Goal: Task Accomplishment & Management: Use online tool/utility

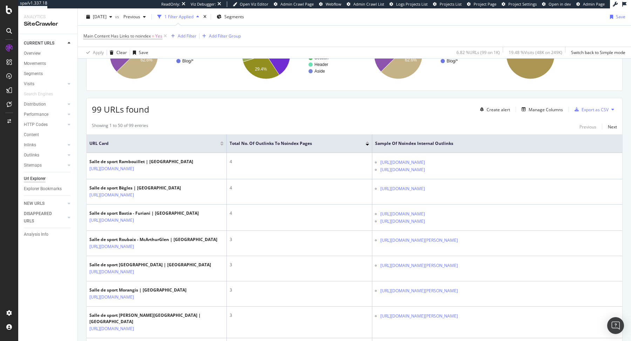
scroll to position [216, 0]
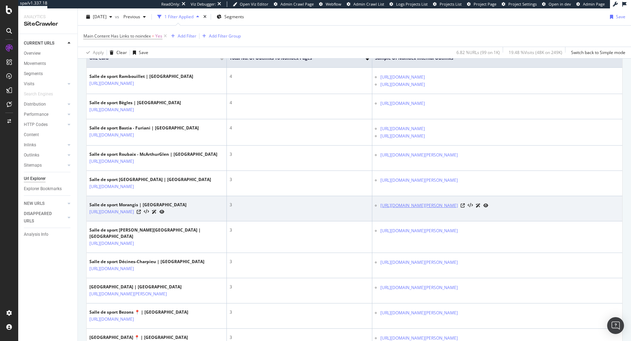
copy link "[URL][DOMAIN_NAME][PERSON_NAME]"
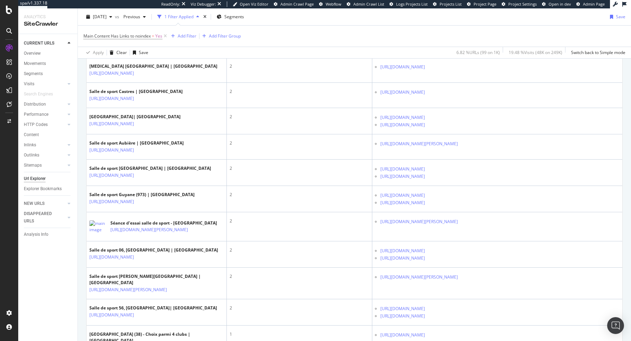
scroll to position [1376, 0]
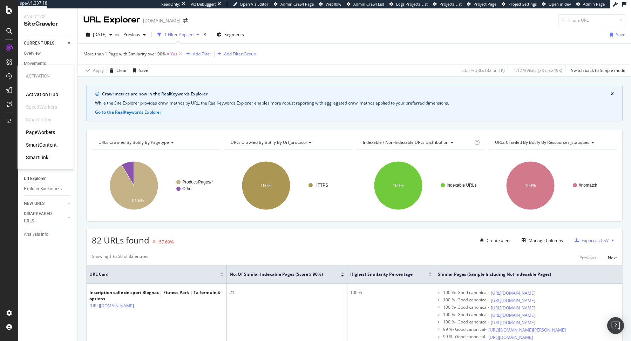
click at [36, 135] on div "PageWorkers" at bounding box center [40, 132] width 29 height 7
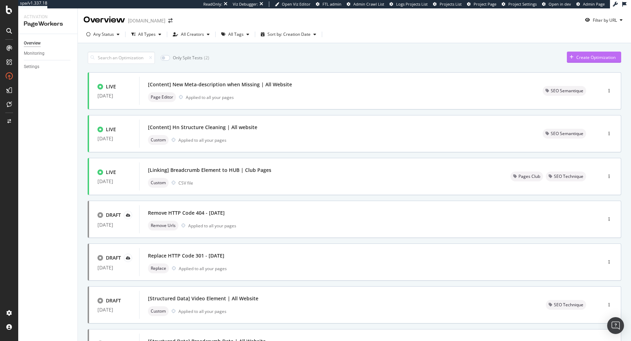
click at [594, 59] on div "Create Optimization" at bounding box center [595, 57] width 39 height 6
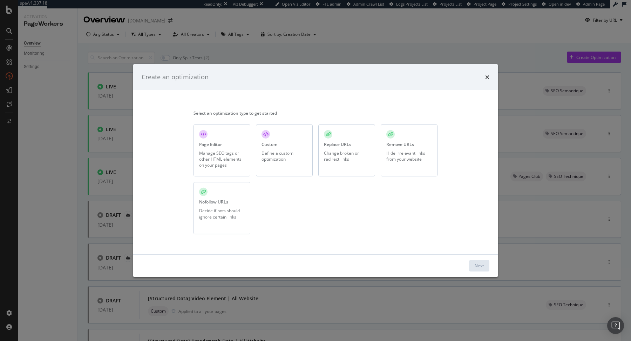
click at [402, 148] on div "Remove URLs Hide irrelevant links from your website" at bounding box center [409, 150] width 57 height 52
click at [489, 270] on button "Next" at bounding box center [479, 265] width 20 height 11
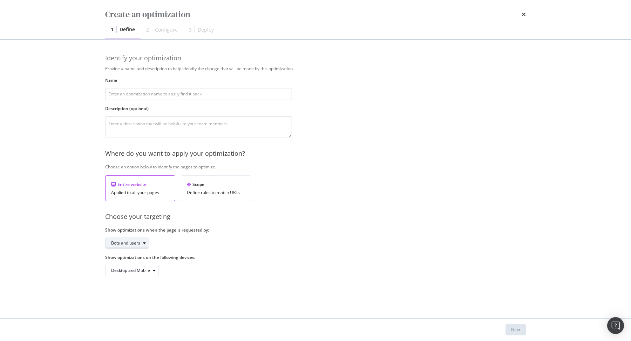
click at [120, 244] on div "Bots and users" at bounding box center [125, 243] width 29 height 4
click at [124, 260] on div "Bots and users Bots only" at bounding box center [129, 260] width 42 height 20
click at [124, 263] on div "Bots only" at bounding box center [123, 266] width 18 height 6
click at [184, 96] on input "modal" at bounding box center [198, 94] width 187 height 12
type input "]"
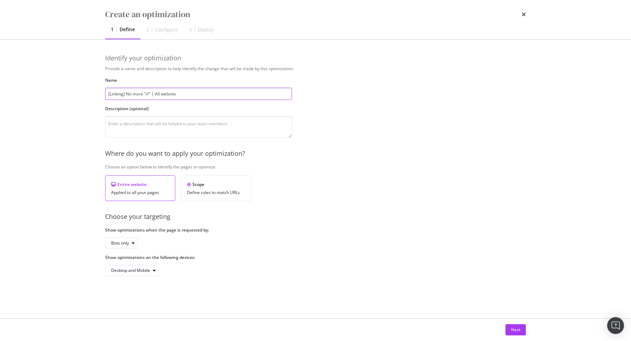
click at [147, 95] on input "[Linking] No more "//" | All website" at bounding box center [198, 94] width 187 height 12
type input "[Linking] No more "/concept/[PERSON_NAME]/" | All website"
click at [511, 326] on div "Next" at bounding box center [515, 329] width 9 height 11
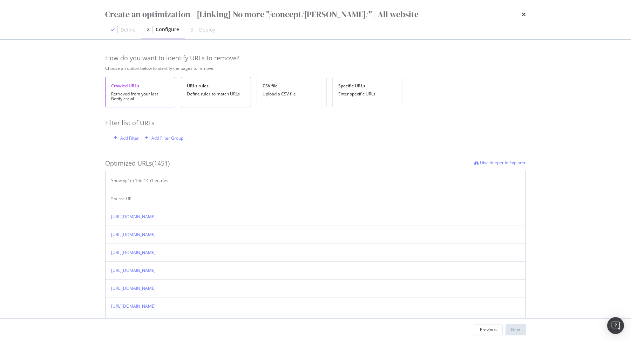
click at [224, 96] on div "Define rules to match URLs" at bounding box center [216, 93] width 58 height 5
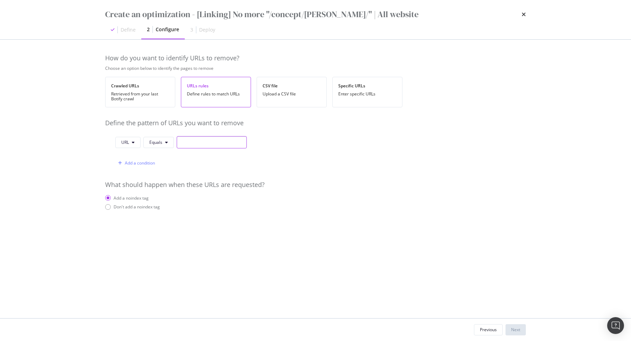
click at [197, 143] on input "modal" at bounding box center [212, 142] width 70 height 12
paste input "[URL][DOMAIN_NAME][PERSON_NAME]"
type input "[URL][DOMAIN_NAME][PERSON_NAME]"
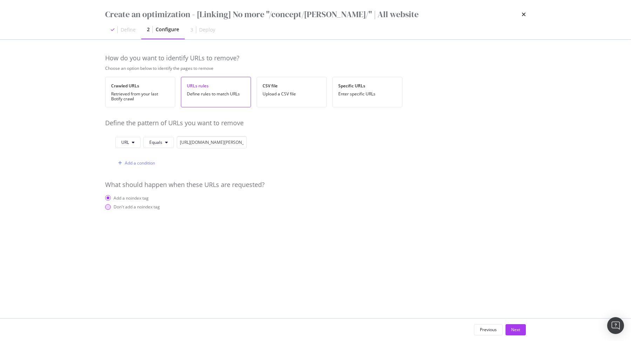
click at [133, 204] on div "Don't add a noindex tag" at bounding box center [137, 207] width 46 height 6
click at [520, 330] on div "Next" at bounding box center [515, 329] width 9 height 6
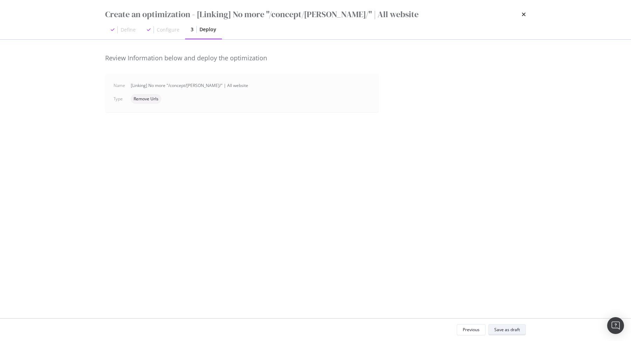
click at [520, 330] on button "Save as draft" at bounding box center [507, 329] width 38 height 11
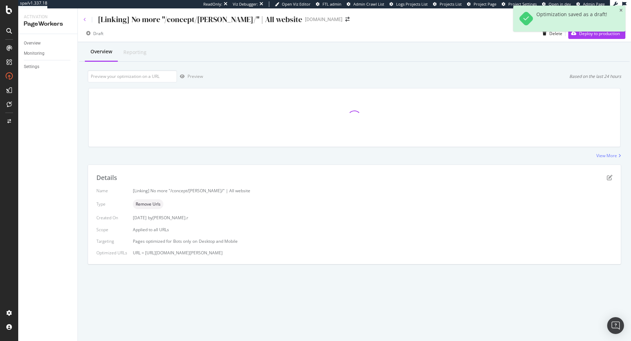
click at [84, 19] on icon at bounding box center [84, 20] width 3 height 4
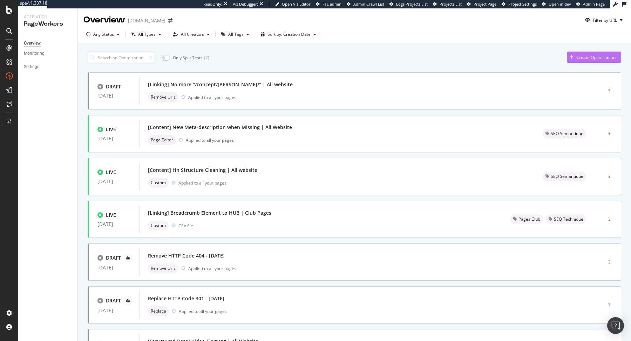
click at [591, 54] on div "Create Optimization" at bounding box center [595, 57] width 39 height 6
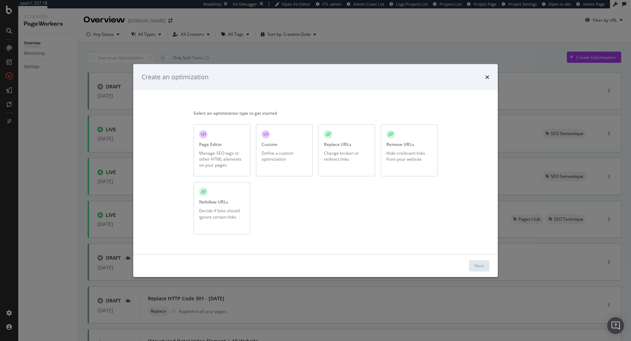
click at [397, 149] on div "Remove URLs Hide irrelevant links from your website" at bounding box center [409, 150] width 57 height 52
click at [476, 267] on div "Next" at bounding box center [479, 266] width 9 height 6
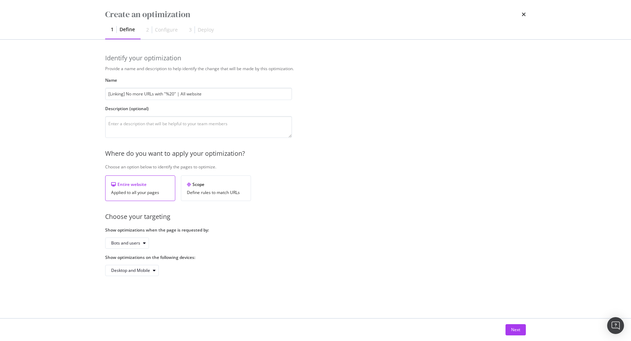
type input "[Linking] No more URLs with "%20" | All website"
click at [149, 244] on div "Bots and users" at bounding box center [198, 242] width 187 height 11
click at [146, 243] on div "modal" at bounding box center [144, 243] width 8 height 4
click at [138, 268] on div "Bots only" at bounding box center [129, 265] width 42 height 9
click at [522, 326] on button "Next" at bounding box center [515, 329] width 20 height 11
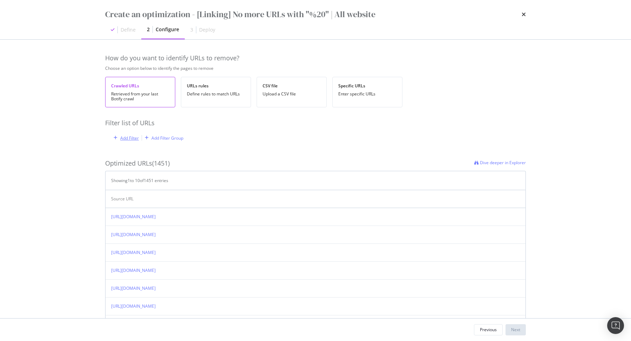
click at [131, 135] on div "Add Filter" at bounding box center [129, 138] width 19 height 6
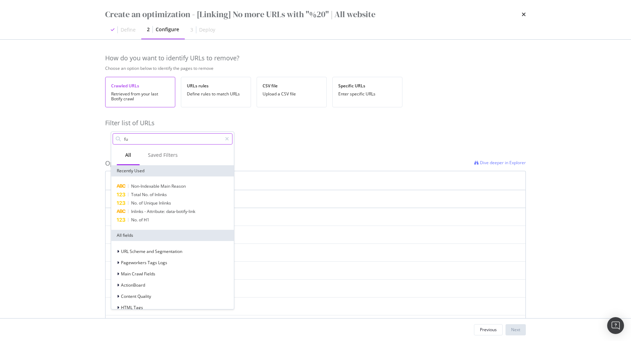
type input "f"
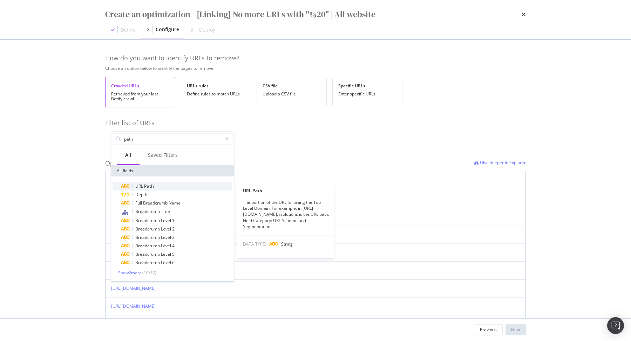
type input "path"
click at [166, 182] on div "URL Path" at bounding box center [176, 186] width 111 height 8
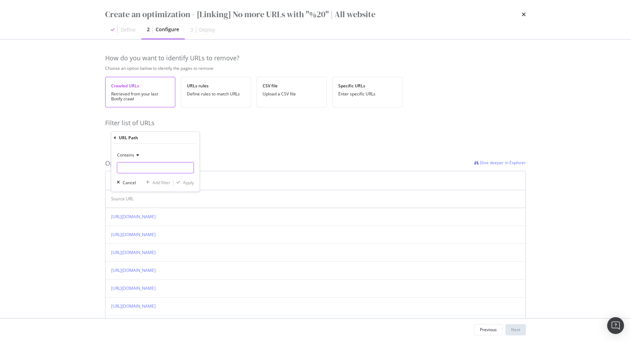
click at [156, 165] on input "modal" at bounding box center [155, 167] width 76 height 11
paste input "%20"
type input "%20"
click at [190, 182] on div "Apply" at bounding box center [188, 182] width 11 height 6
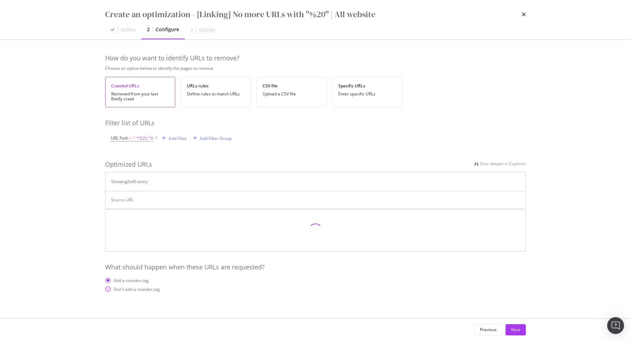
click at [137, 290] on div "Don't add a noindex tag" at bounding box center [137, 289] width 46 height 6
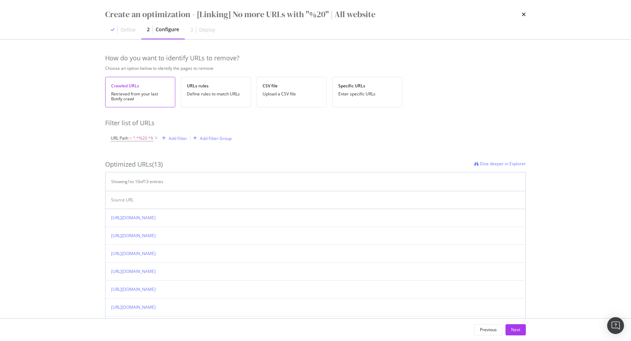
scroll to position [122, 0]
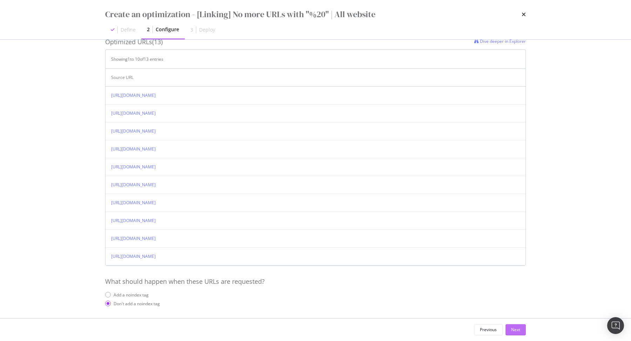
click at [512, 327] on div "Next" at bounding box center [515, 329] width 9 height 6
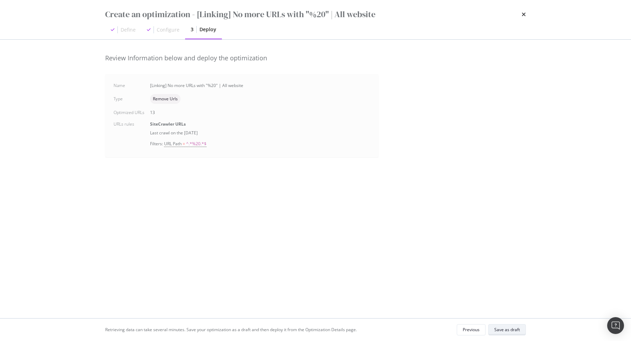
scroll to position [0, 0]
click at [512, 327] on div "Save as draft" at bounding box center [507, 329] width 26 height 6
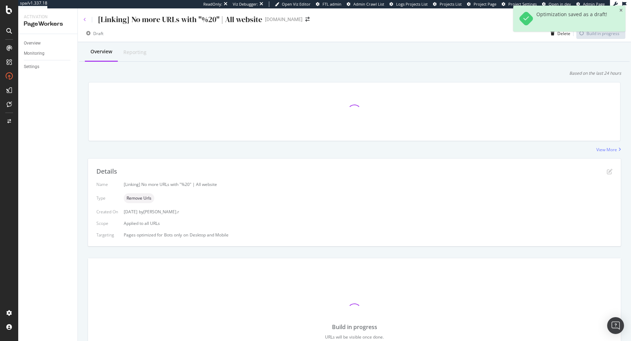
click at [85, 21] on icon at bounding box center [84, 20] width 3 height 4
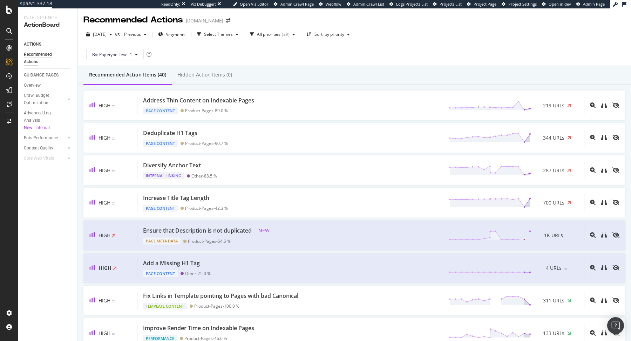
scroll to position [53, 0]
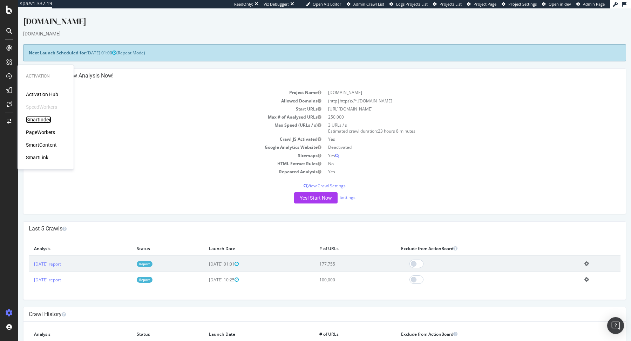
click at [35, 119] on div "SmartIndex" at bounding box center [38, 119] width 25 height 7
